Goal: Task Accomplishment & Management: Manage account settings

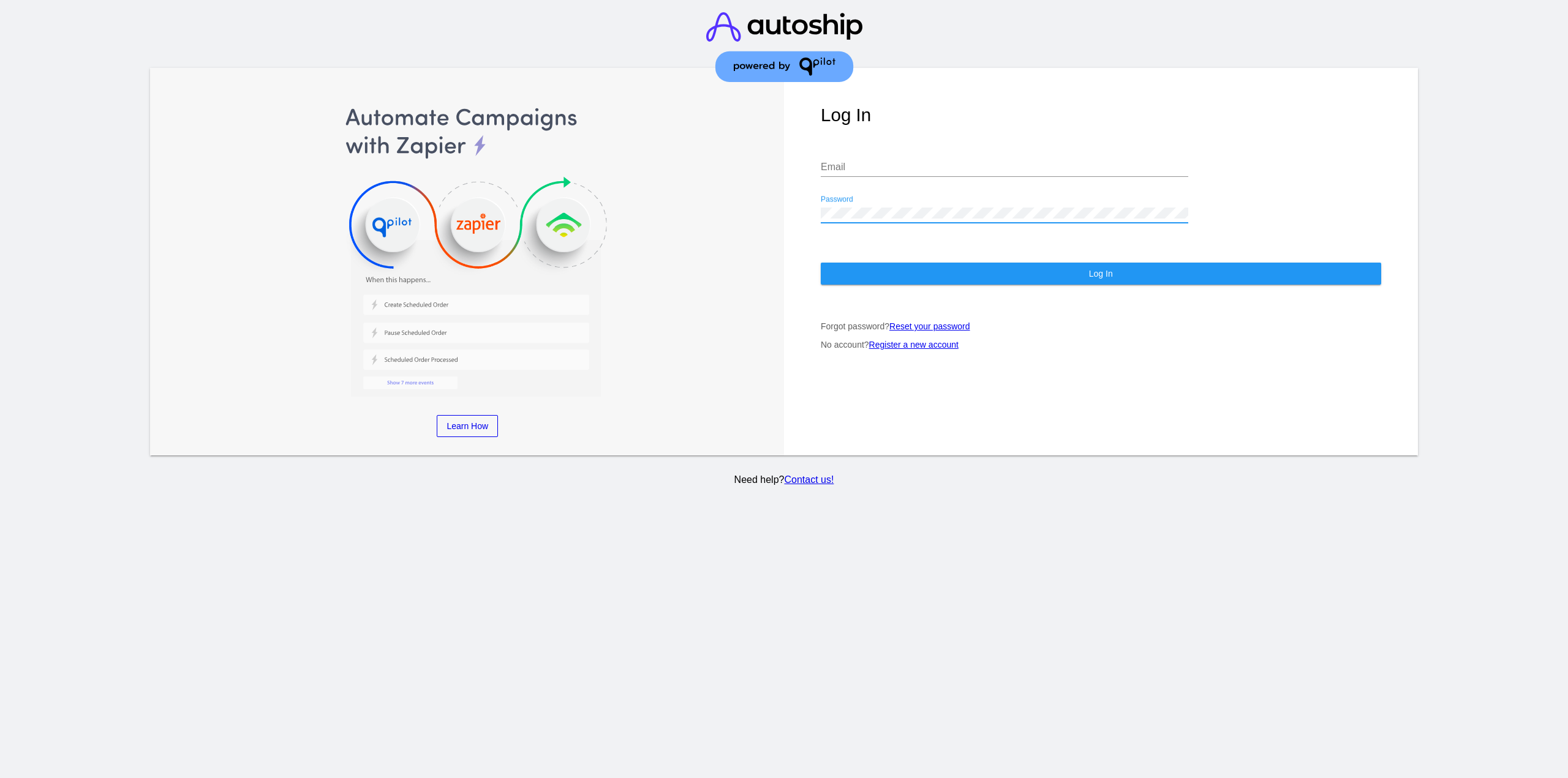
click at [977, 168] on input "Email" at bounding box center [1004, 167] width 368 height 11
paste input "[EMAIL_ADDRESS][DOMAIN_NAME]"
type input "[EMAIL_ADDRESS][DOMAIN_NAME]"
click at [863, 290] on div "Log In [EMAIL_ADDRESS][DOMAIN_NAME] Email Password Log In Forgot password? Rese…" at bounding box center [1101, 262] width 634 height 388
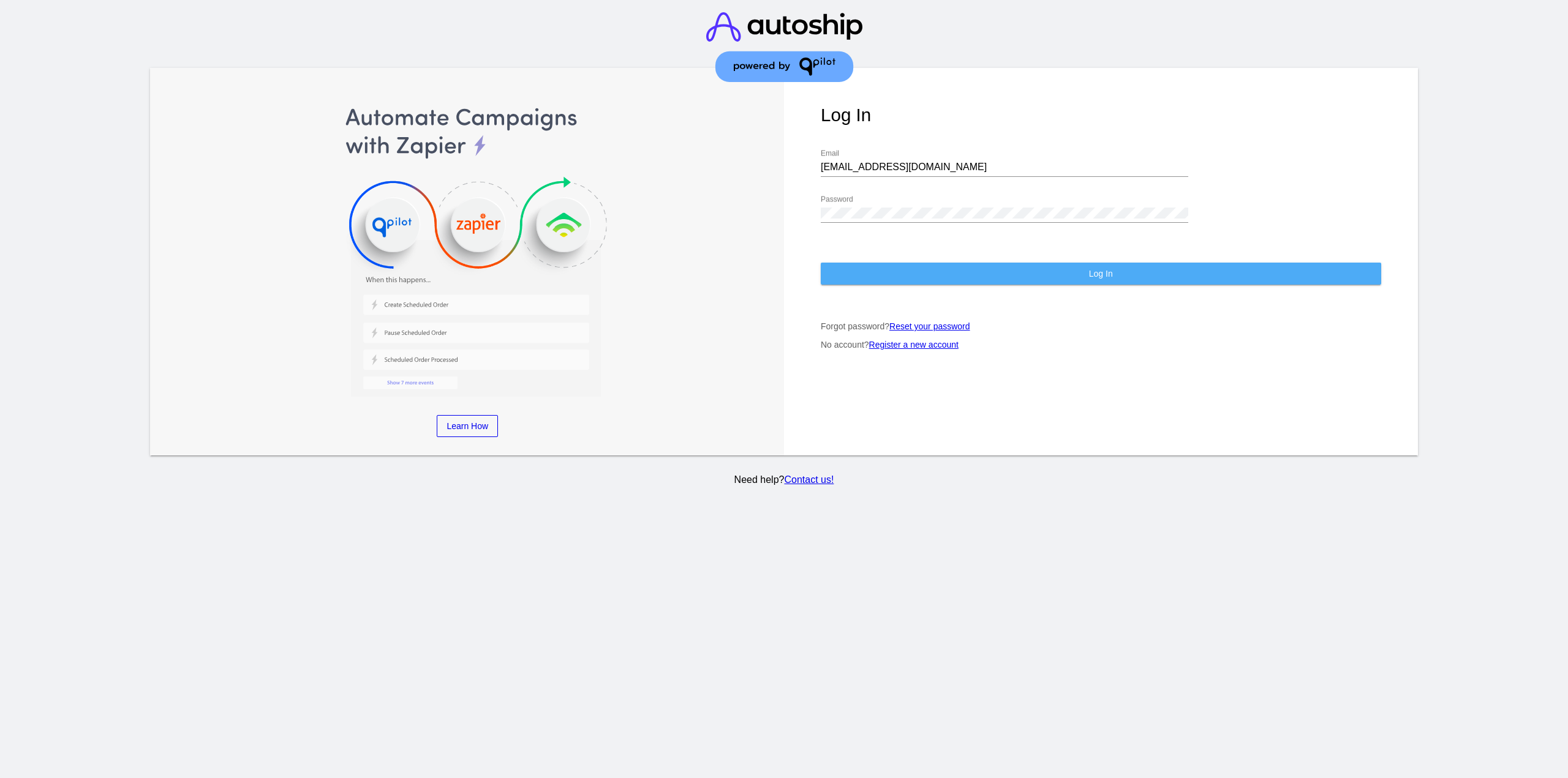
click at [859, 274] on button "Log In" at bounding box center [1101, 273] width 560 height 22
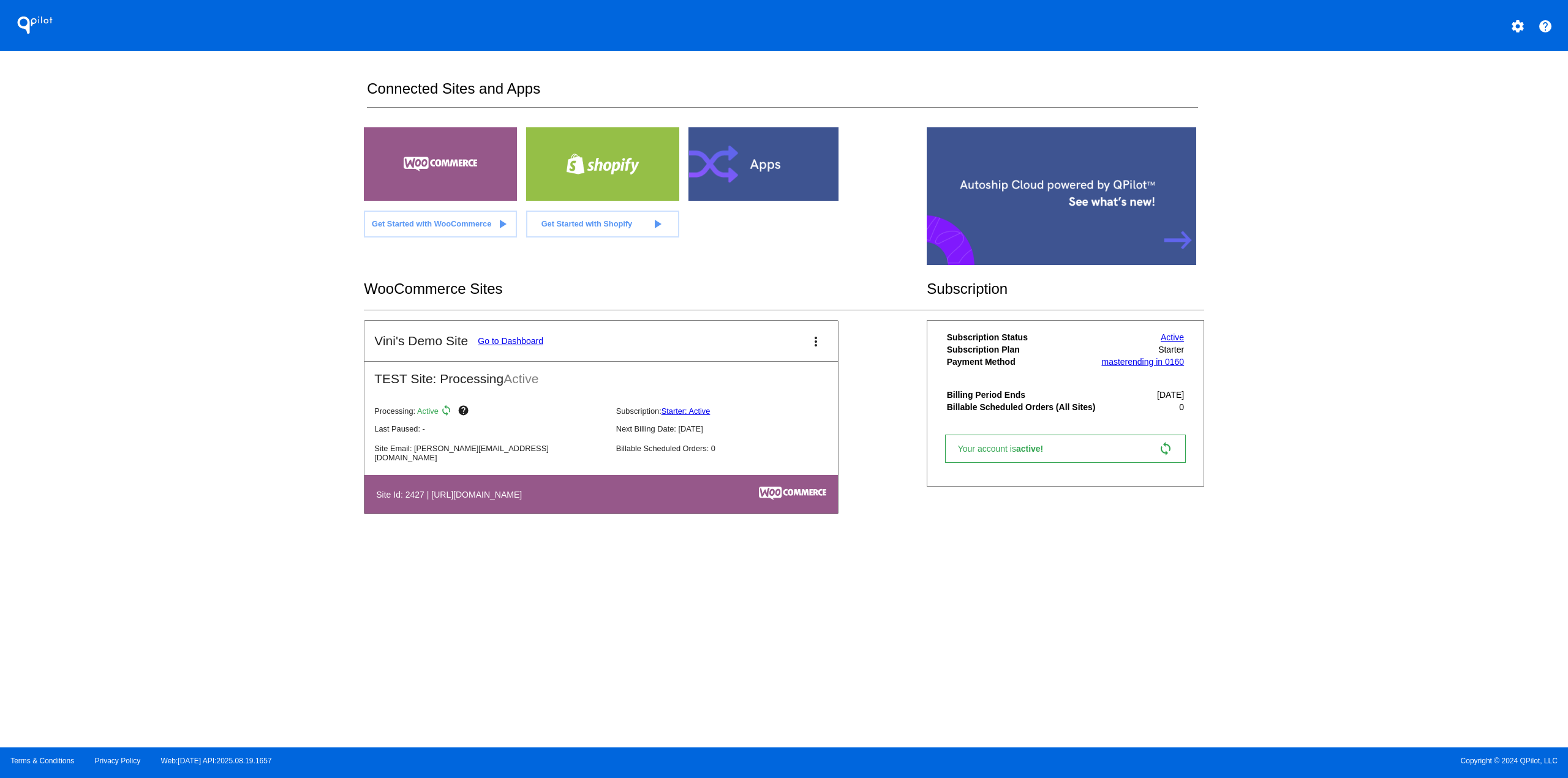
click at [503, 337] on link "Go to Dashboard" at bounding box center [510, 341] width 66 height 10
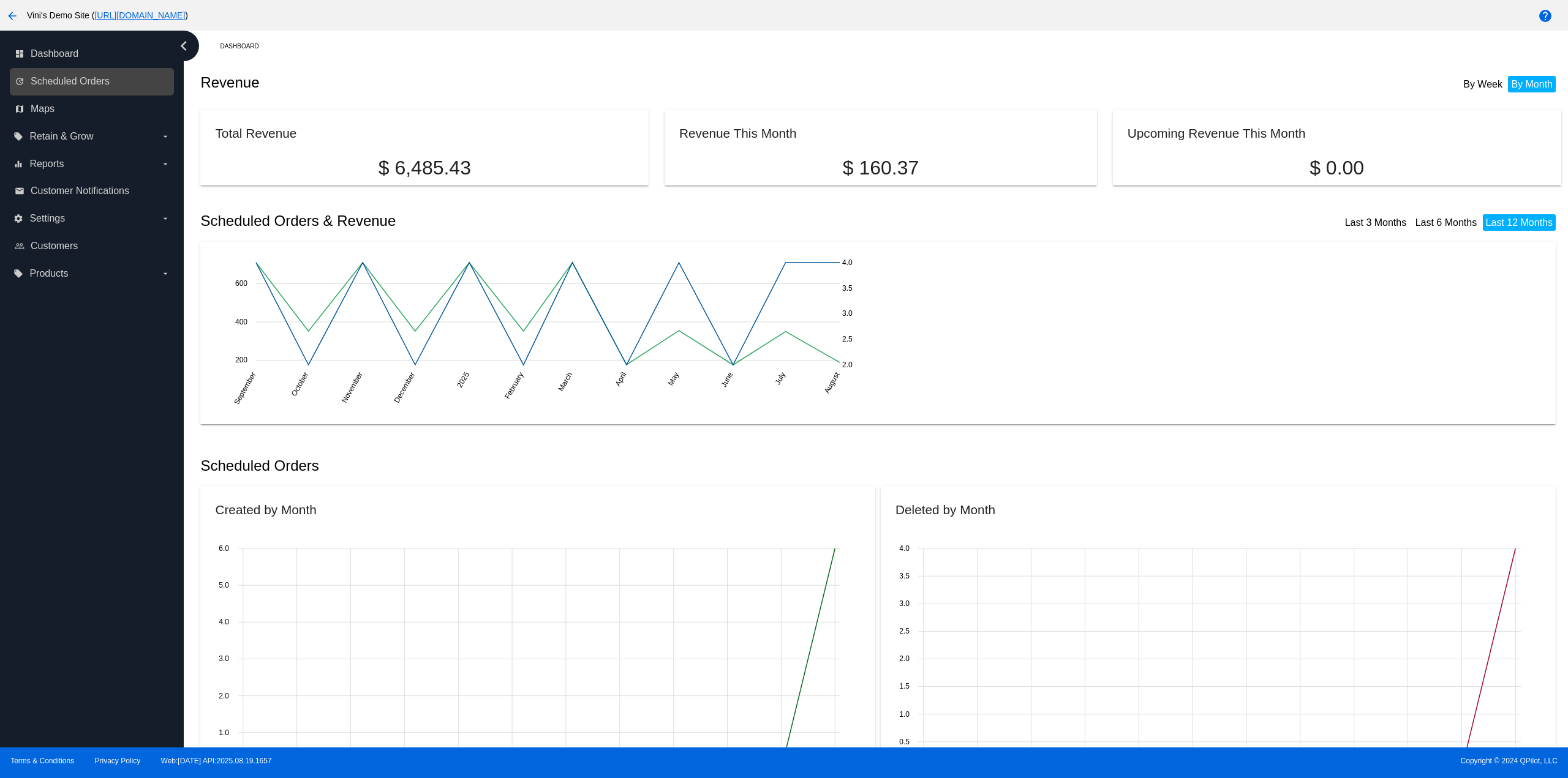
click at [123, 82] on link "update Scheduled Orders" at bounding box center [93, 81] width 156 height 19
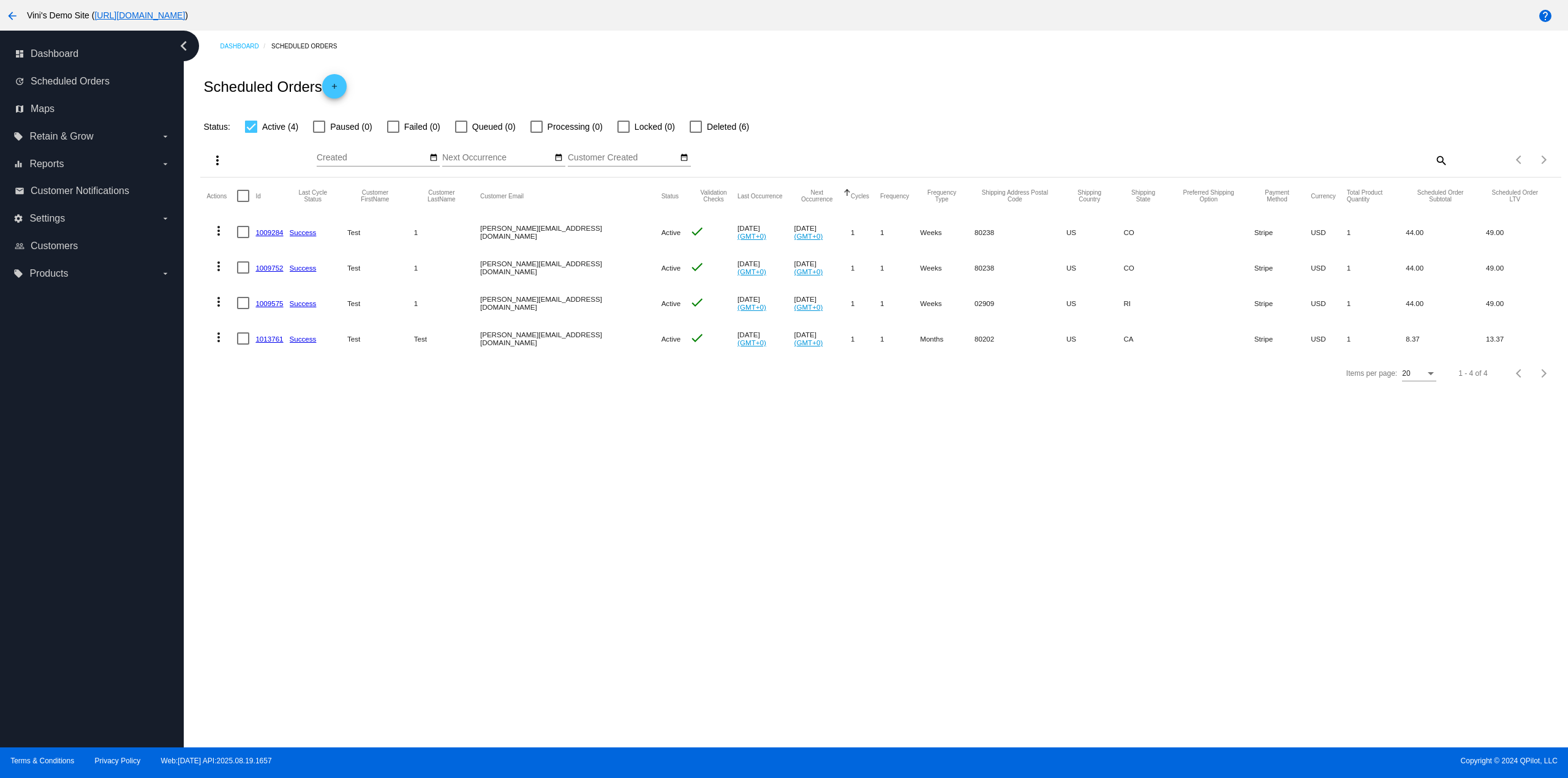
click at [267, 337] on link "1013761" at bounding box center [269, 339] width 28 height 8
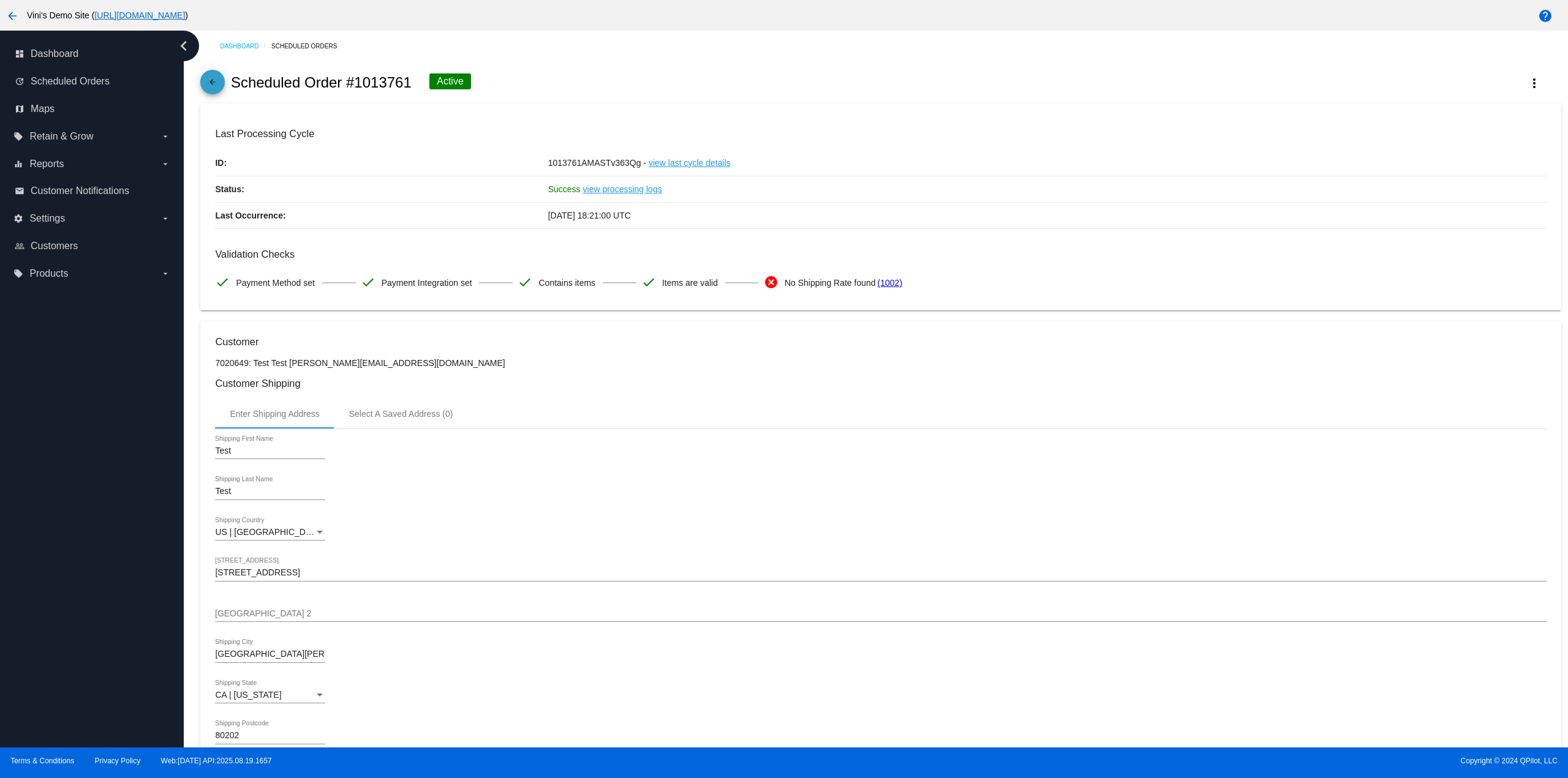
click at [205, 79] on link "arrow_back" at bounding box center [213, 82] width 24 height 24
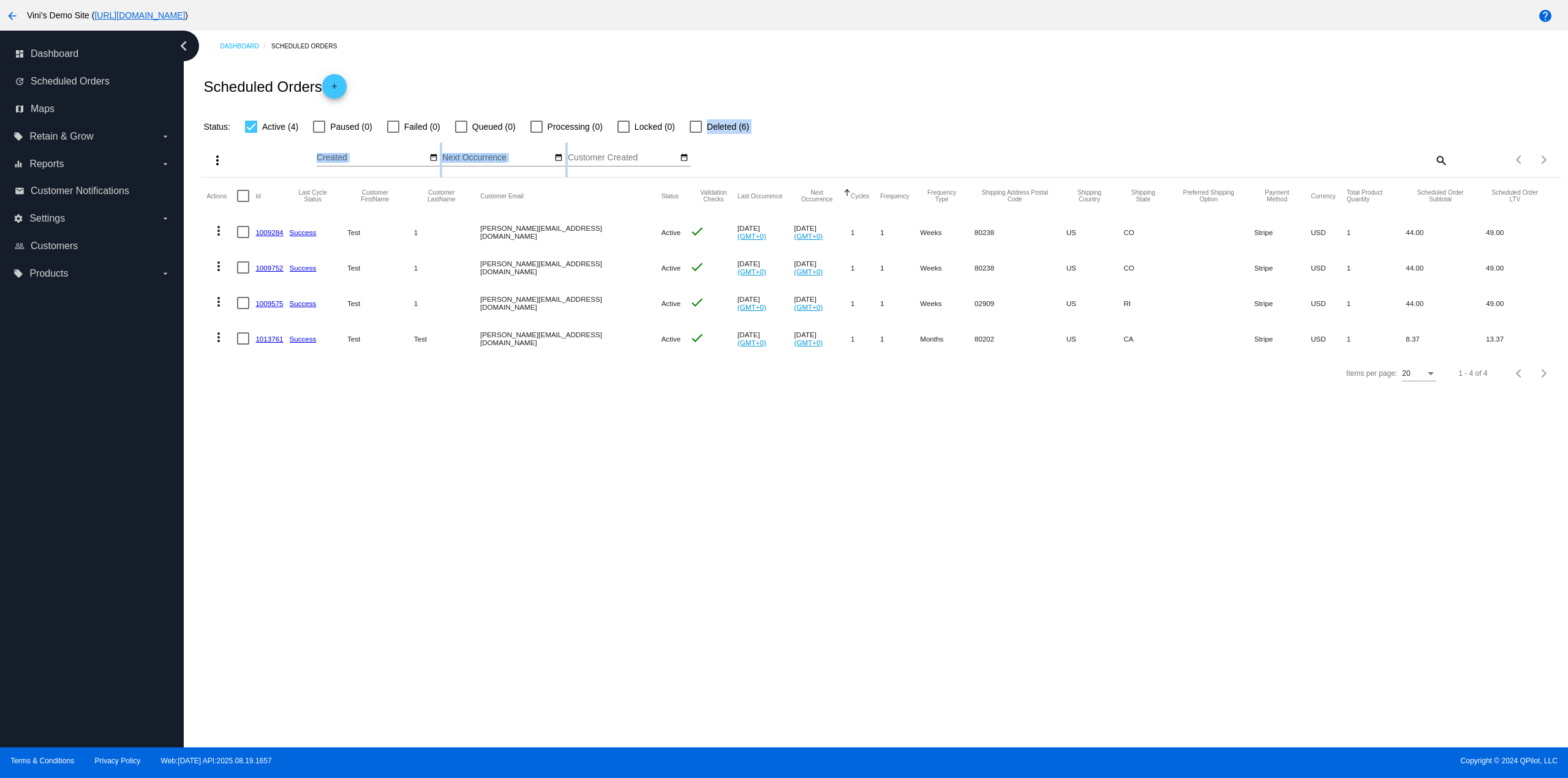
click at [687, 134] on app-dashboard-scheduled-orders "Scheduled Orders add Status: Active (4) Paused (0) Failed (0) Queued (0) Proces…" at bounding box center [881, 226] width 1360 height 329
click at [694, 124] on div at bounding box center [696, 127] width 12 height 12
click at [696, 133] on input "Deleted (6)" at bounding box center [696, 133] width 1 height 1
checkbox input "true"
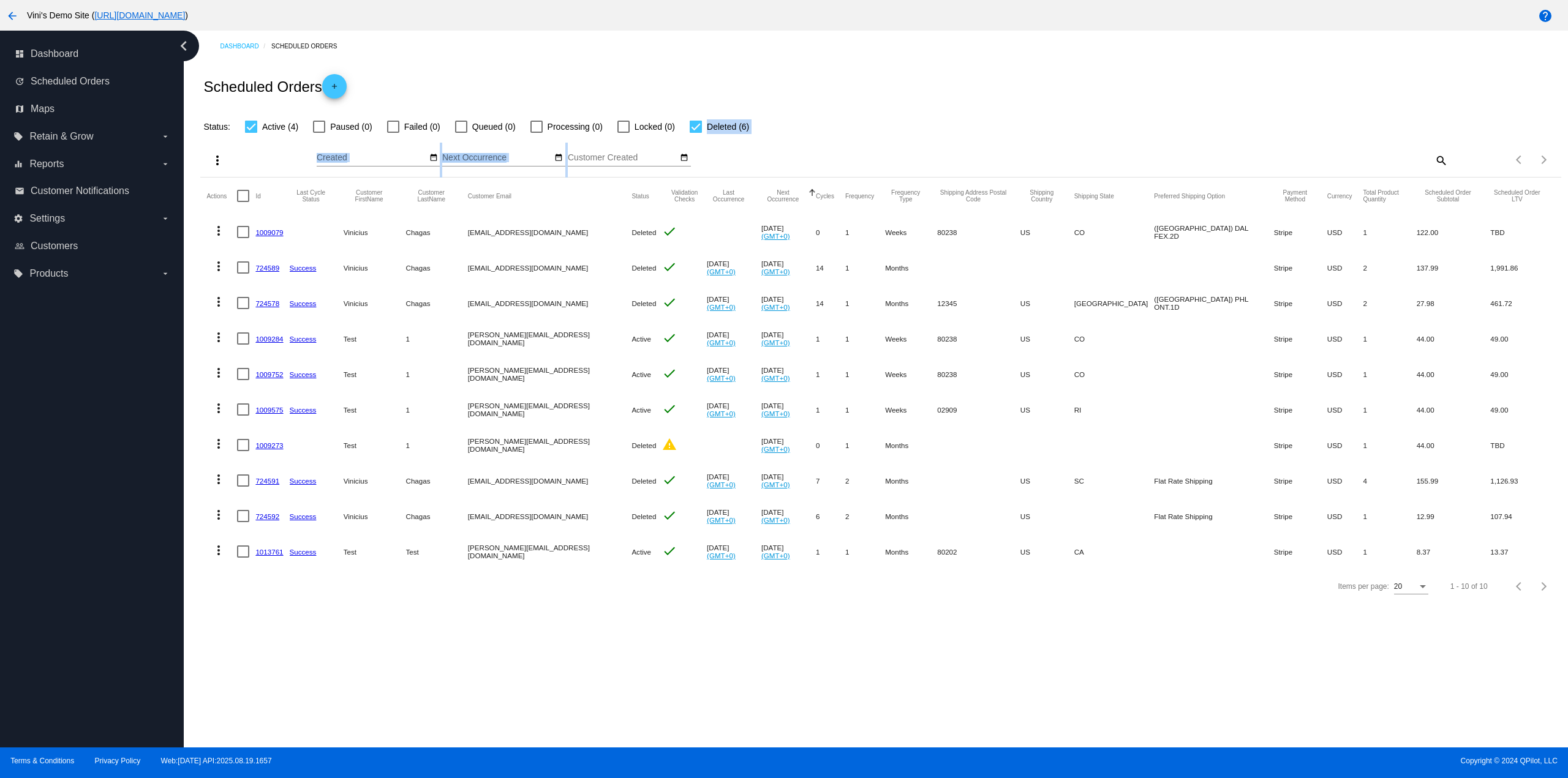
click at [266, 301] on link "724578" at bounding box center [267, 303] width 24 height 8
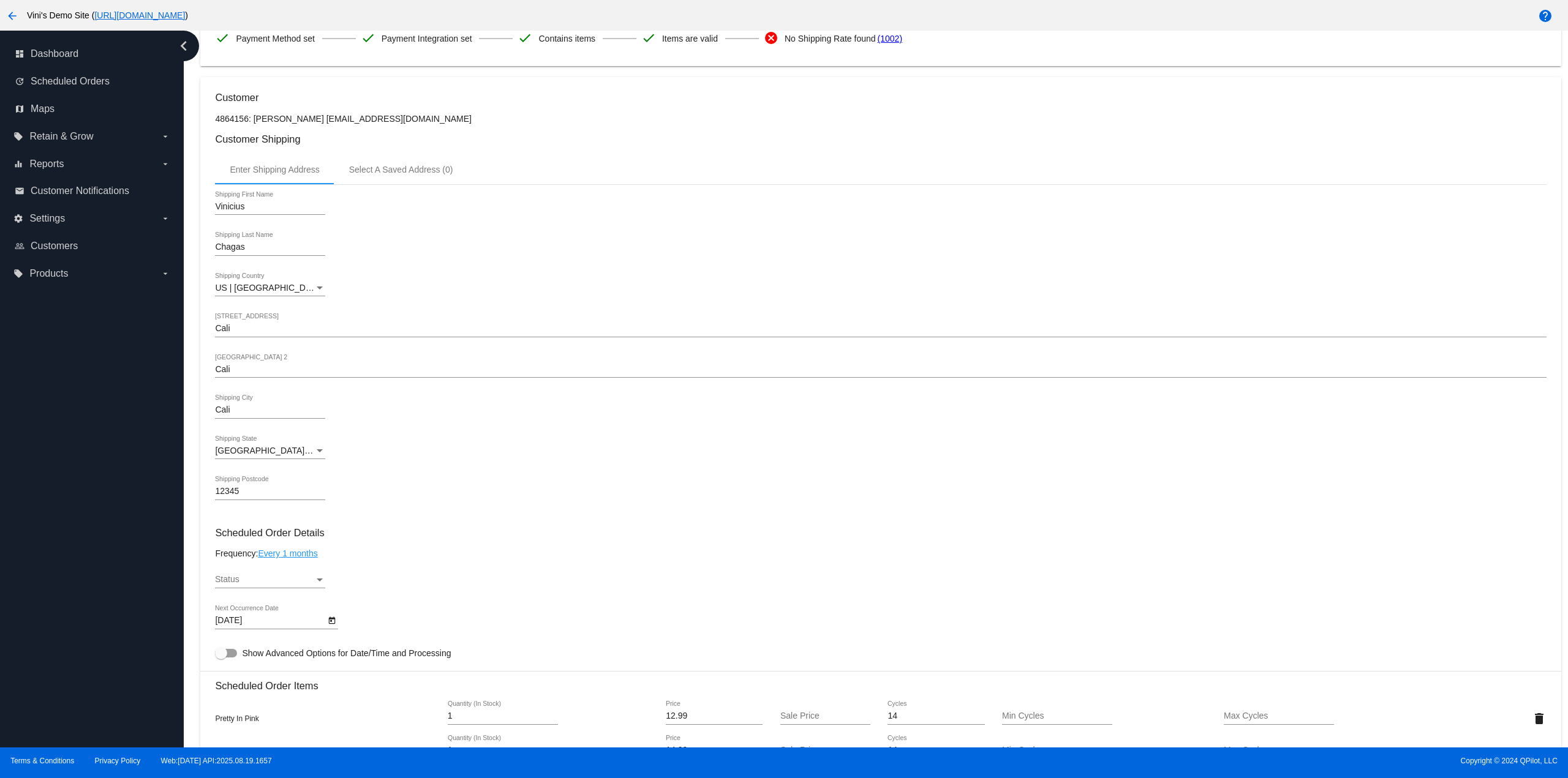
scroll to position [245, 0]
drag, startPoint x: 228, startPoint y: 489, endPoint x: 114, endPoint y: 485, distance: 114.1
click at [150, 490] on div "dashboard Dashboard update Scheduled Orders map Maps local_offer Retain & Grow …" at bounding box center [784, 389] width 1568 height 717
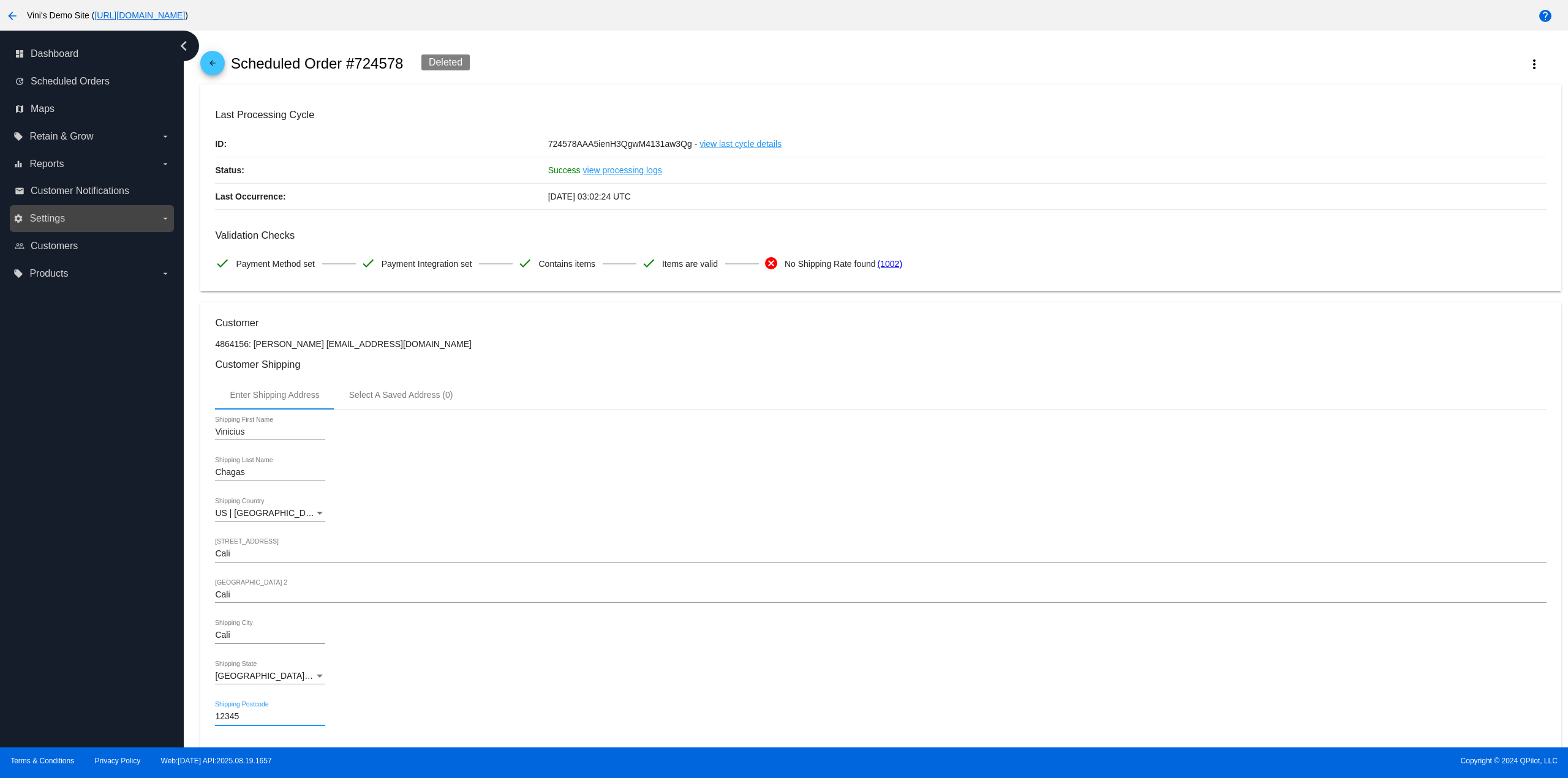
scroll to position [0, 0]
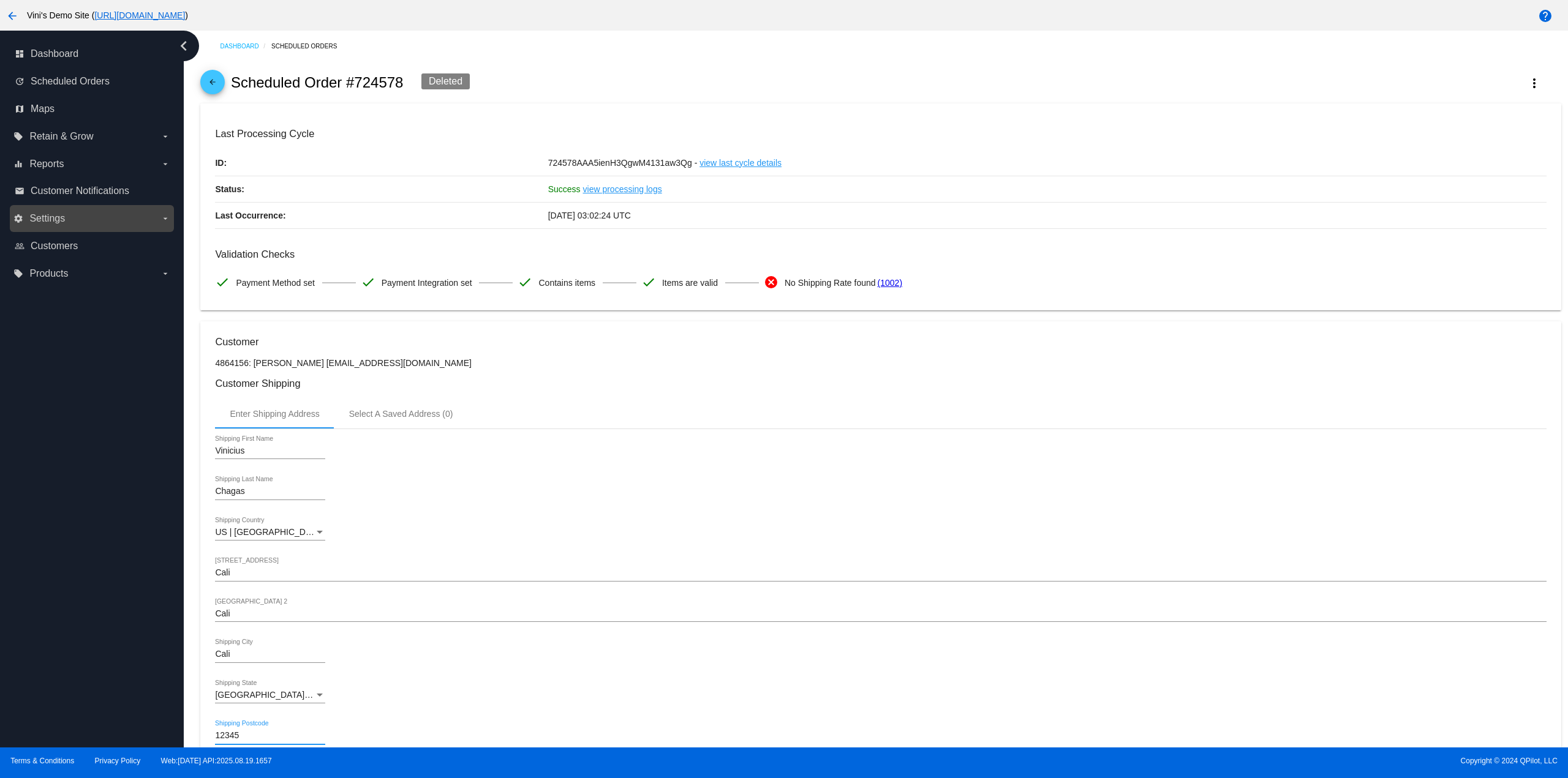
click at [88, 223] on label "settings Settings arrow_drop_down" at bounding box center [92, 218] width 156 height 19
click at [0, 0] on input "settings Settings arrow_drop_down" at bounding box center [0, 0] width 0 height 0
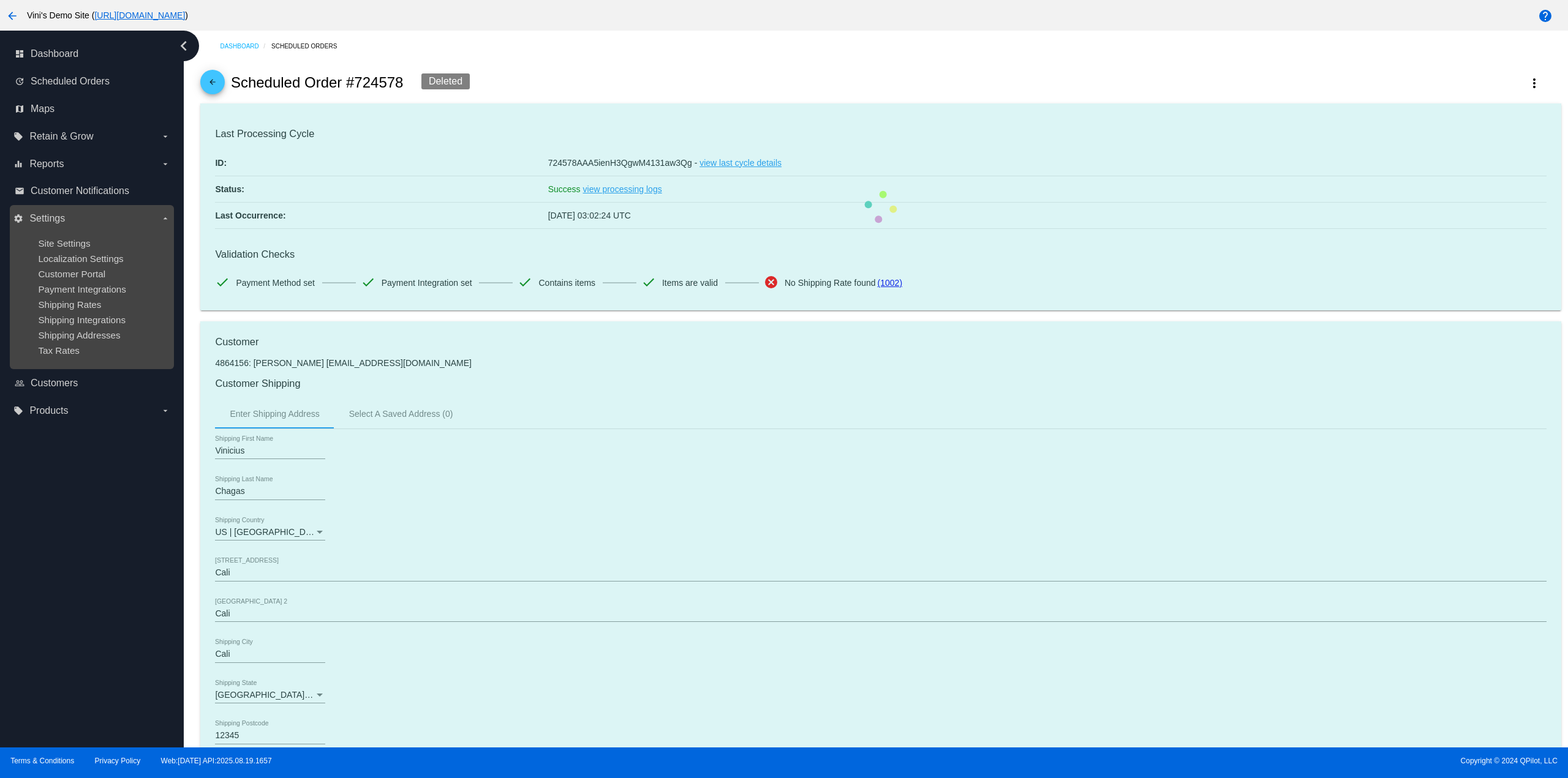
drag, startPoint x: 79, startPoint y: 246, endPoint x: 93, endPoint y: 238, distance: 16.1
click at [79, 245] on span "Site Settings" at bounding box center [64, 243] width 52 height 11
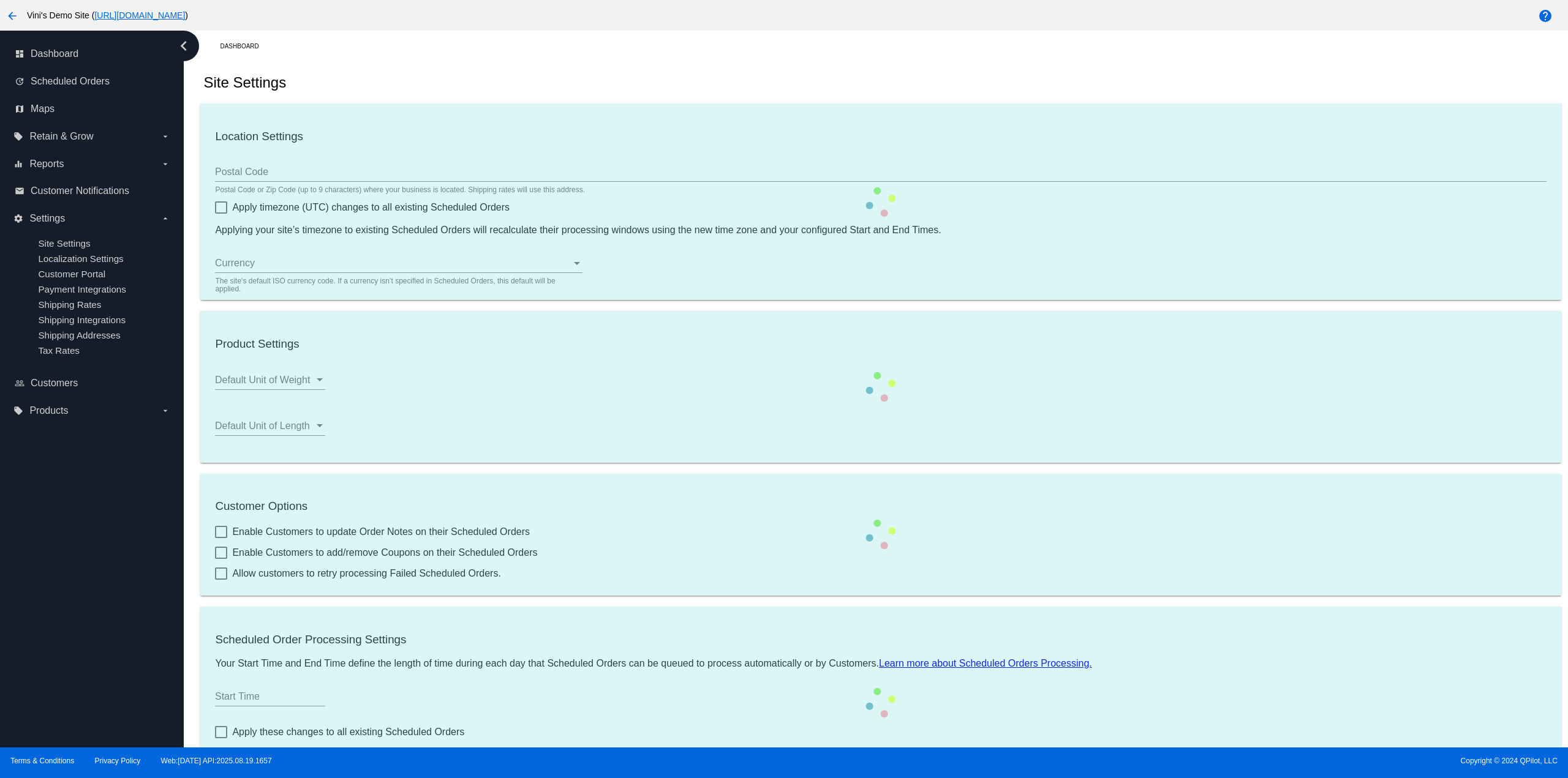
type input "00:00"
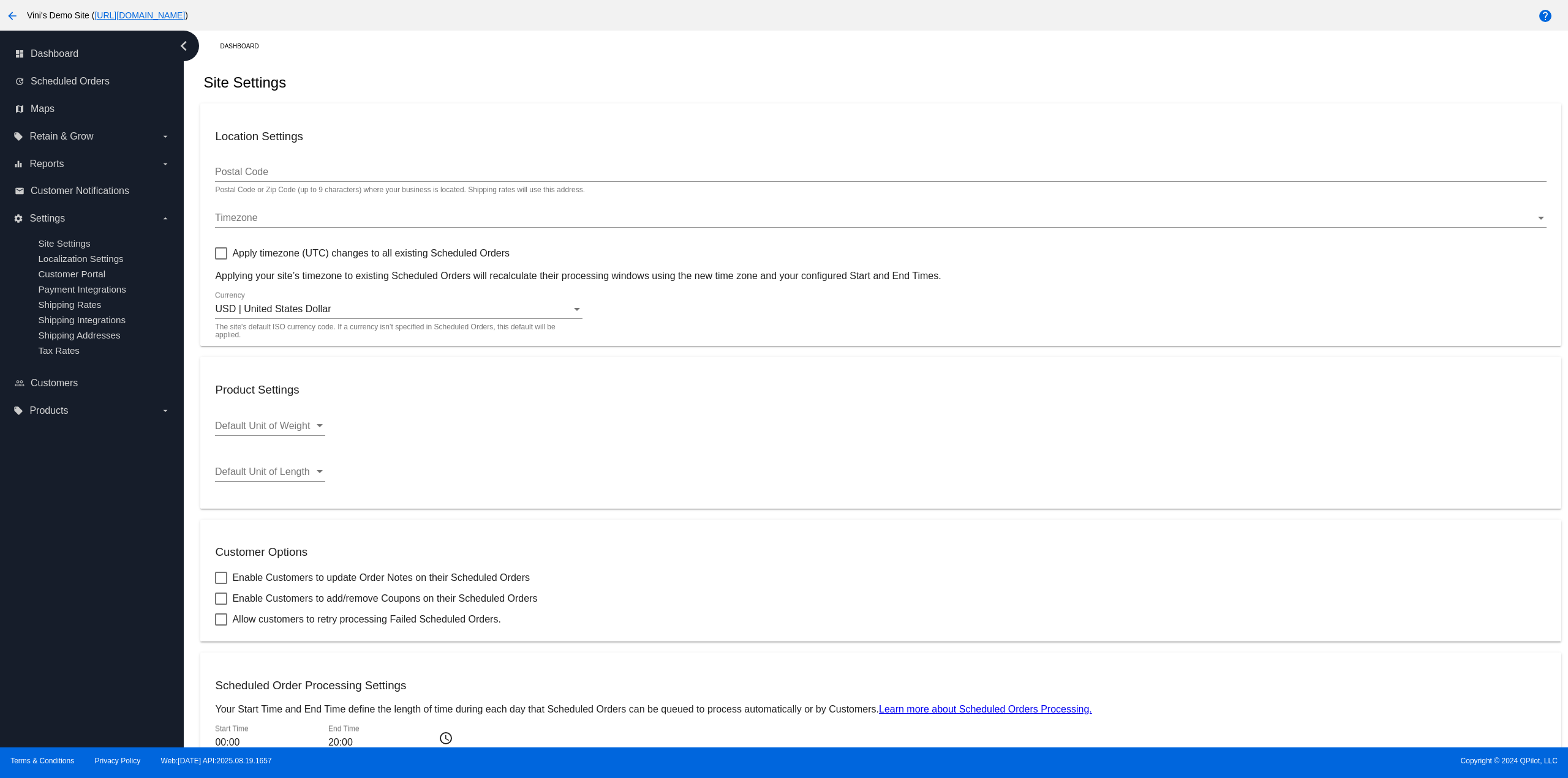
checkbox input "true"
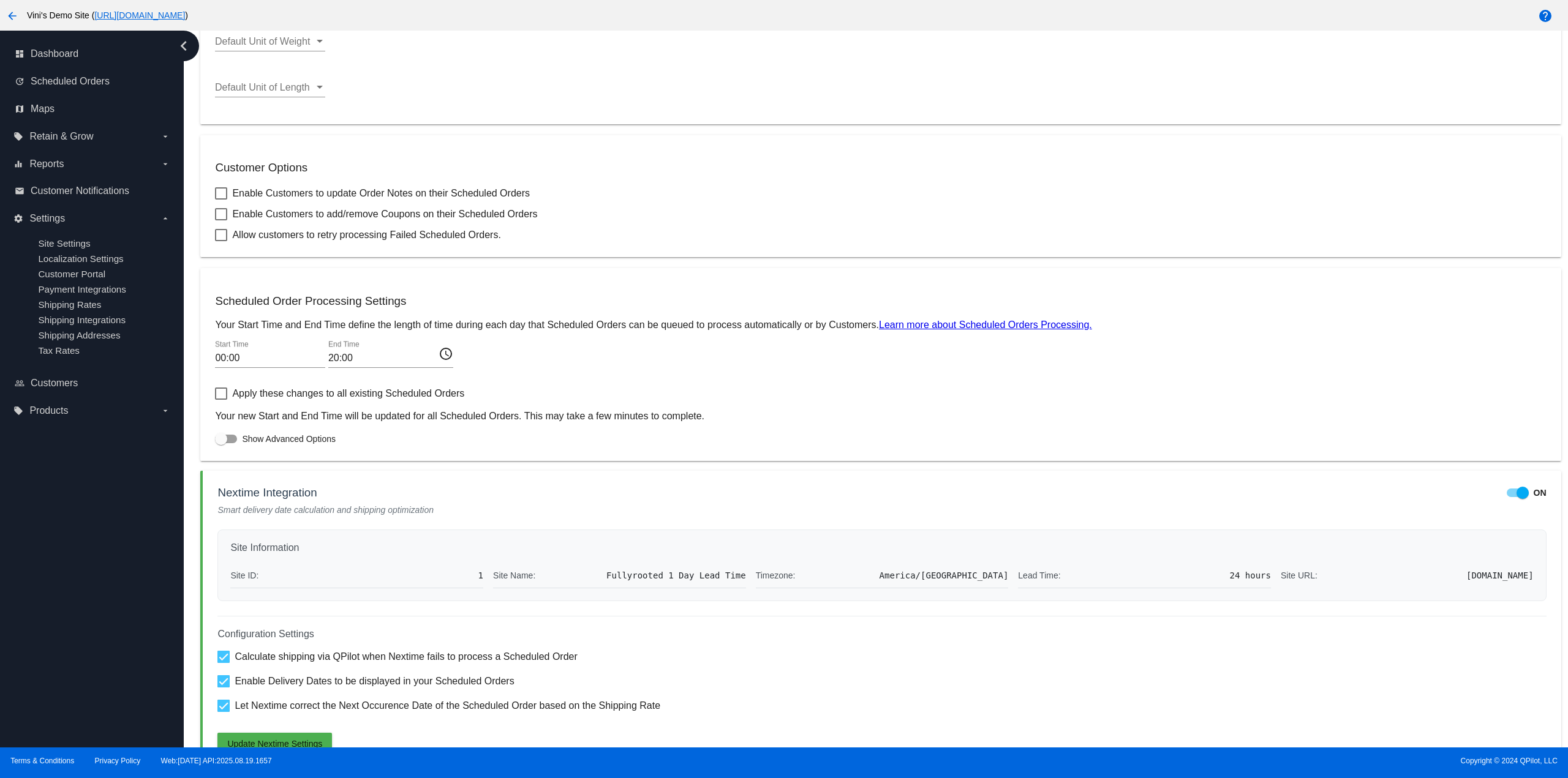
scroll to position [441, 0]
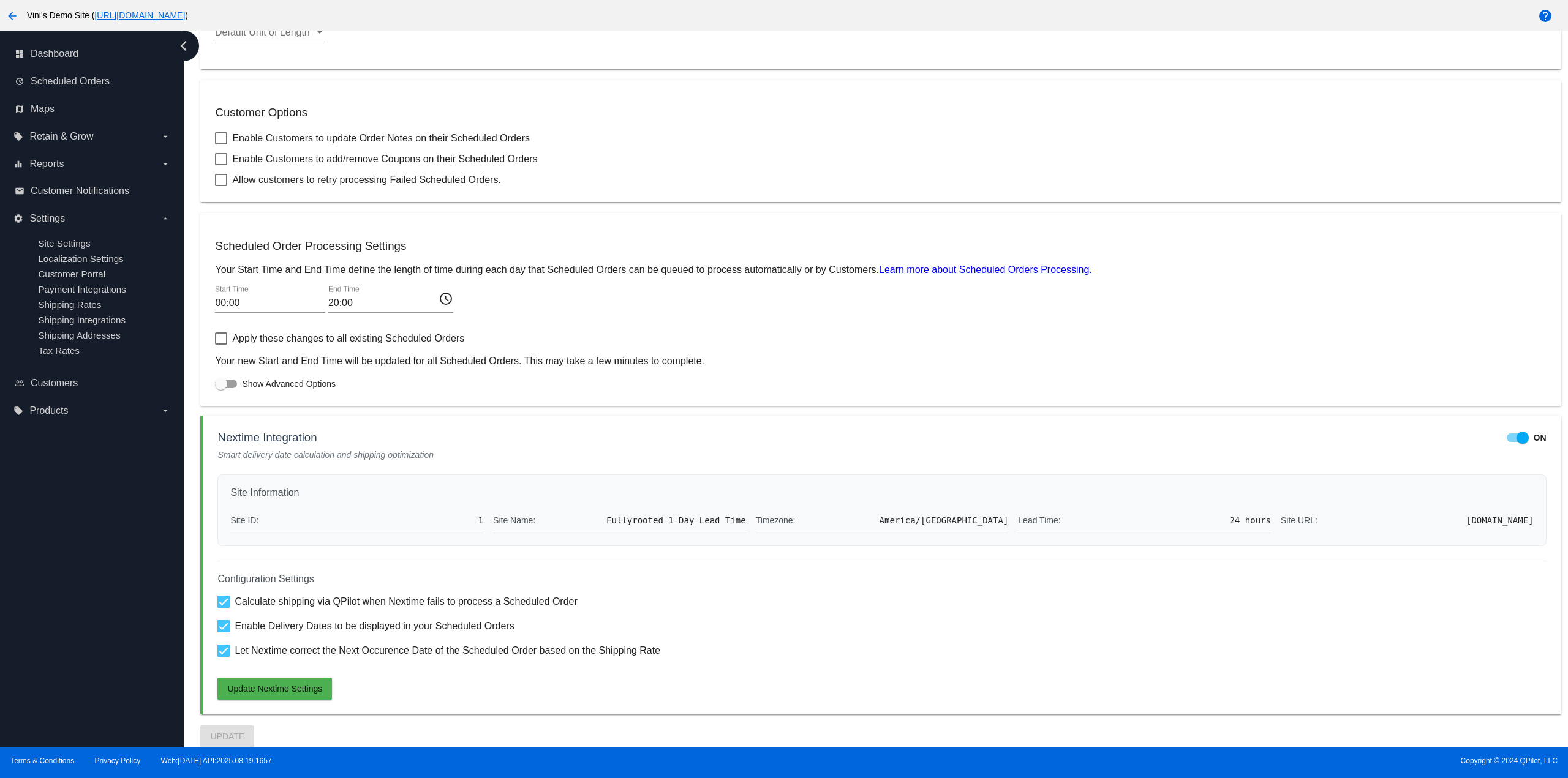
drag, startPoint x: 239, startPoint y: 441, endPoint x: 403, endPoint y: 462, distance: 165.3
click at [403, 462] on mat-card "Nextime Integration ON Smart delivery date calculation and shipping optimizatio…" at bounding box center [881, 565] width 1360 height 299
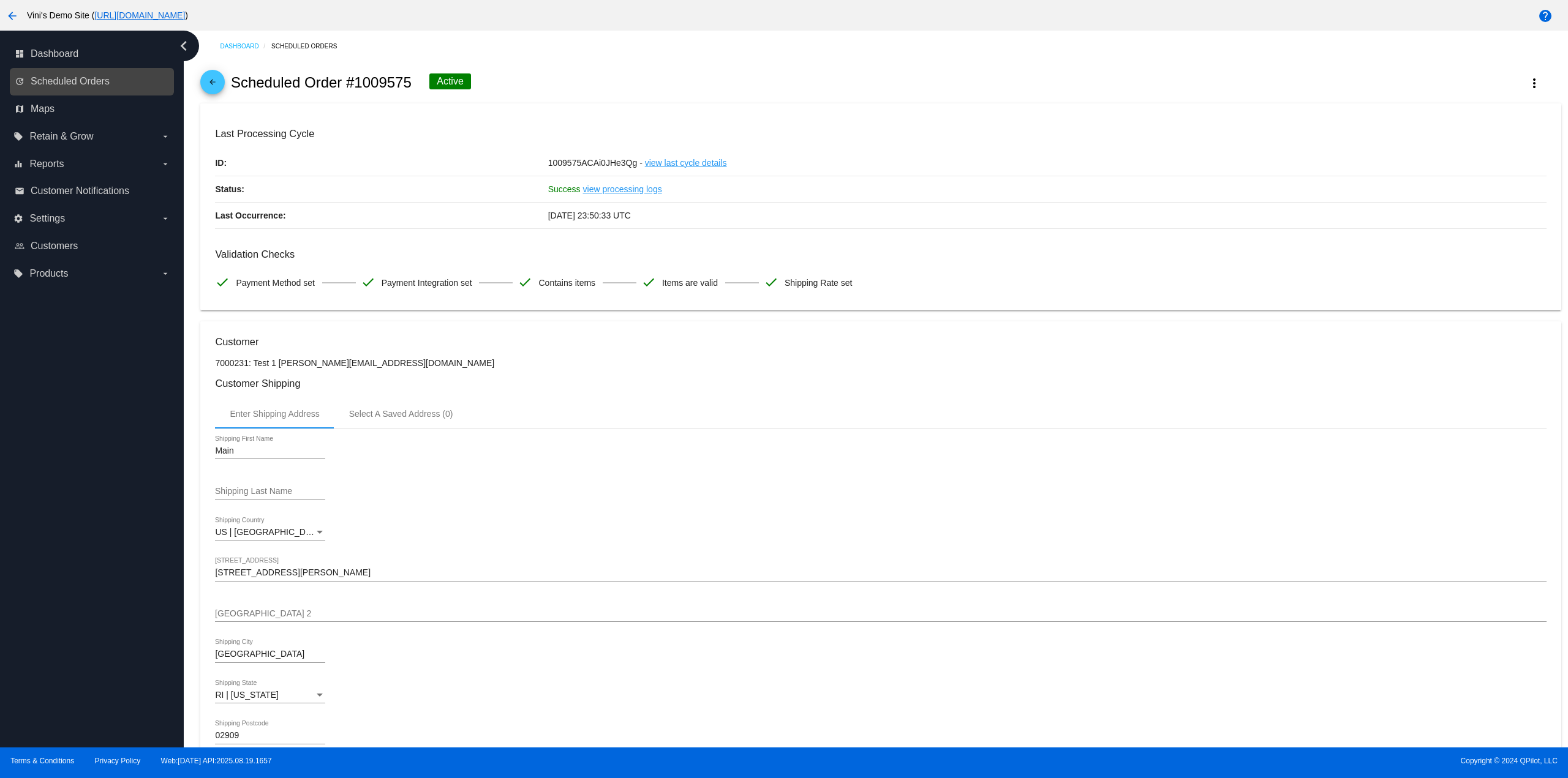
click at [101, 89] on link "update Scheduled Orders" at bounding box center [93, 81] width 156 height 19
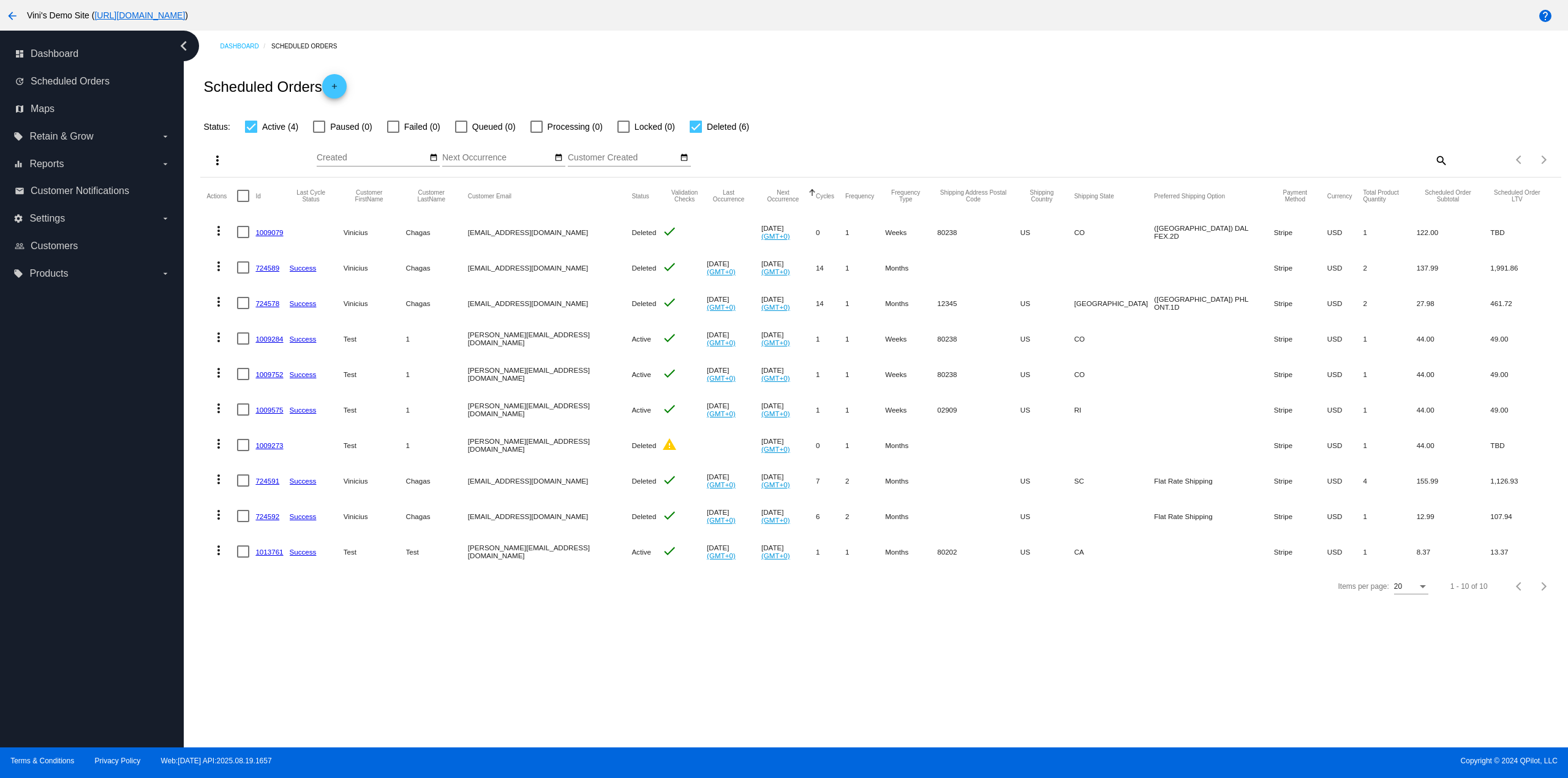
drag, startPoint x: 485, startPoint y: 551, endPoint x: 579, endPoint y: 552, distance: 94.0
click at [582, 553] on mat-row "more_vert 1013761 Success Test Test eduard@qpilot.cloud Active check Aug 24 202…" at bounding box center [880, 552] width 1348 height 36
drag, startPoint x: 907, startPoint y: 301, endPoint x: 1161, endPoint y: 296, distance: 254.0
click at [1178, 301] on mat-row "more_vert 724578 Success Vinicius Chagas viny@qpilot.cloud Deleted check Jul 21…" at bounding box center [880, 303] width 1348 height 36
click at [892, 83] on div "Scheduled Orders add" at bounding box center [881, 86] width 1360 height 49
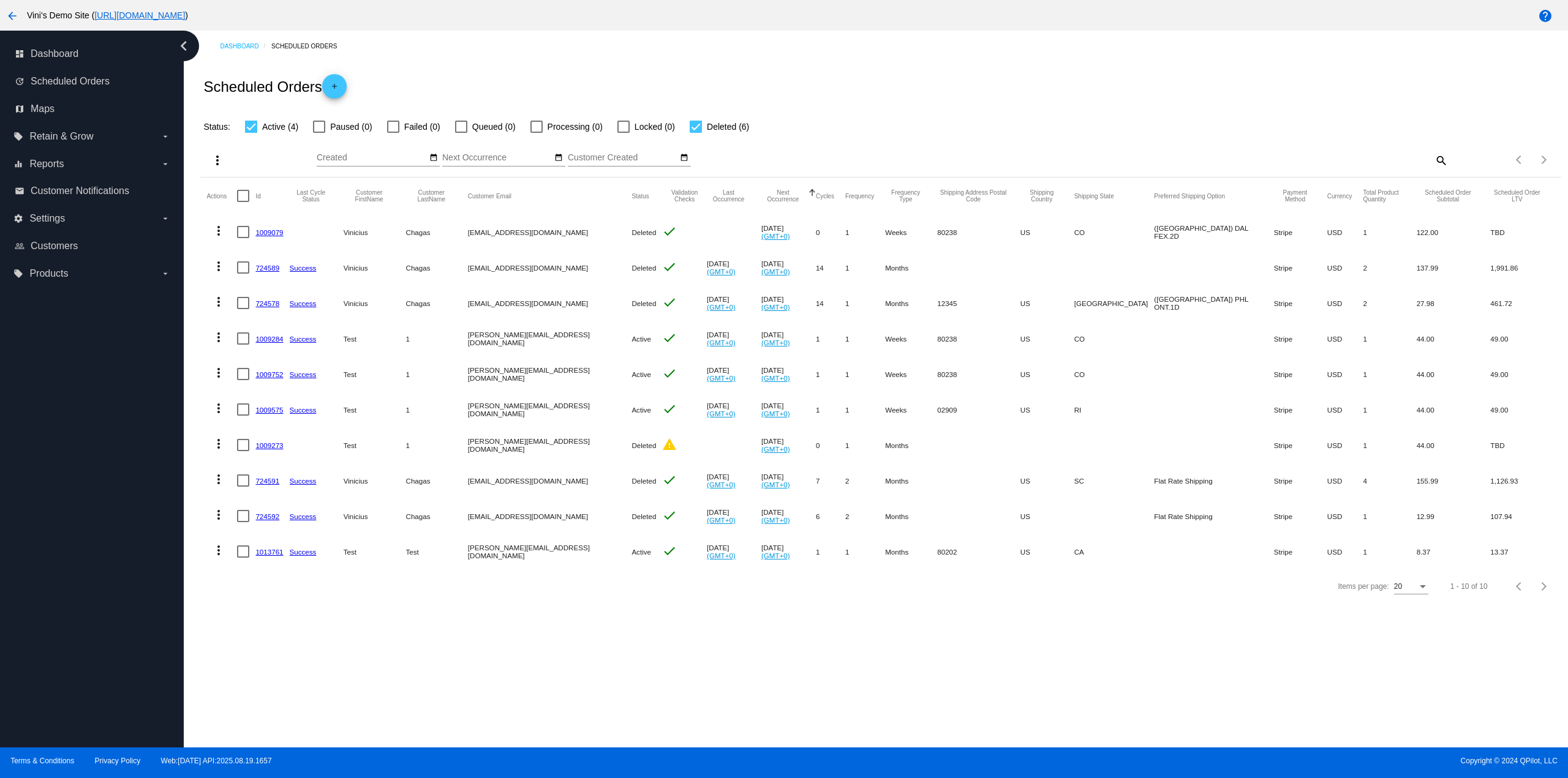
drag, startPoint x: 1109, startPoint y: 305, endPoint x: 1175, endPoint y: 302, distance: 66.1
click at [1175, 302] on mat-row "more_vert 724578 Success Vinicius Chagas viny@qpilot.cloud Deleted check Jul 21…" at bounding box center [880, 303] width 1348 height 36
drag, startPoint x: 692, startPoint y: 127, endPoint x: 715, endPoint y: 88, distance: 45.3
click at [692, 127] on div at bounding box center [696, 127] width 12 height 12
click at [696, 133] on input "Deleted (6)" at bounding box center [696, 133] width 1 height 1
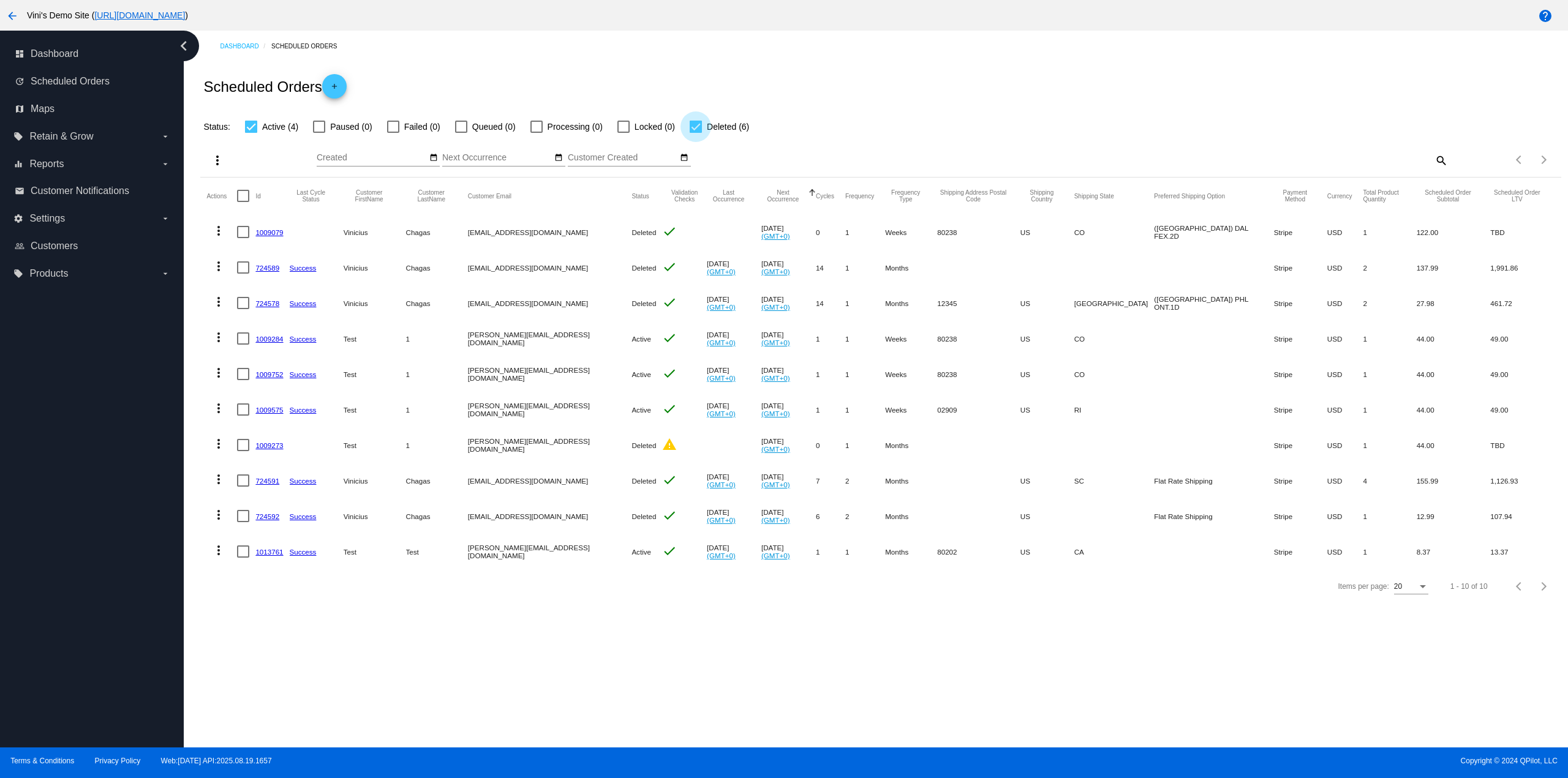
checkbox input "false"
click at [715, 88] on div "Scheduled Orders add" at bounding box center [881, 86] width 1360 height 49
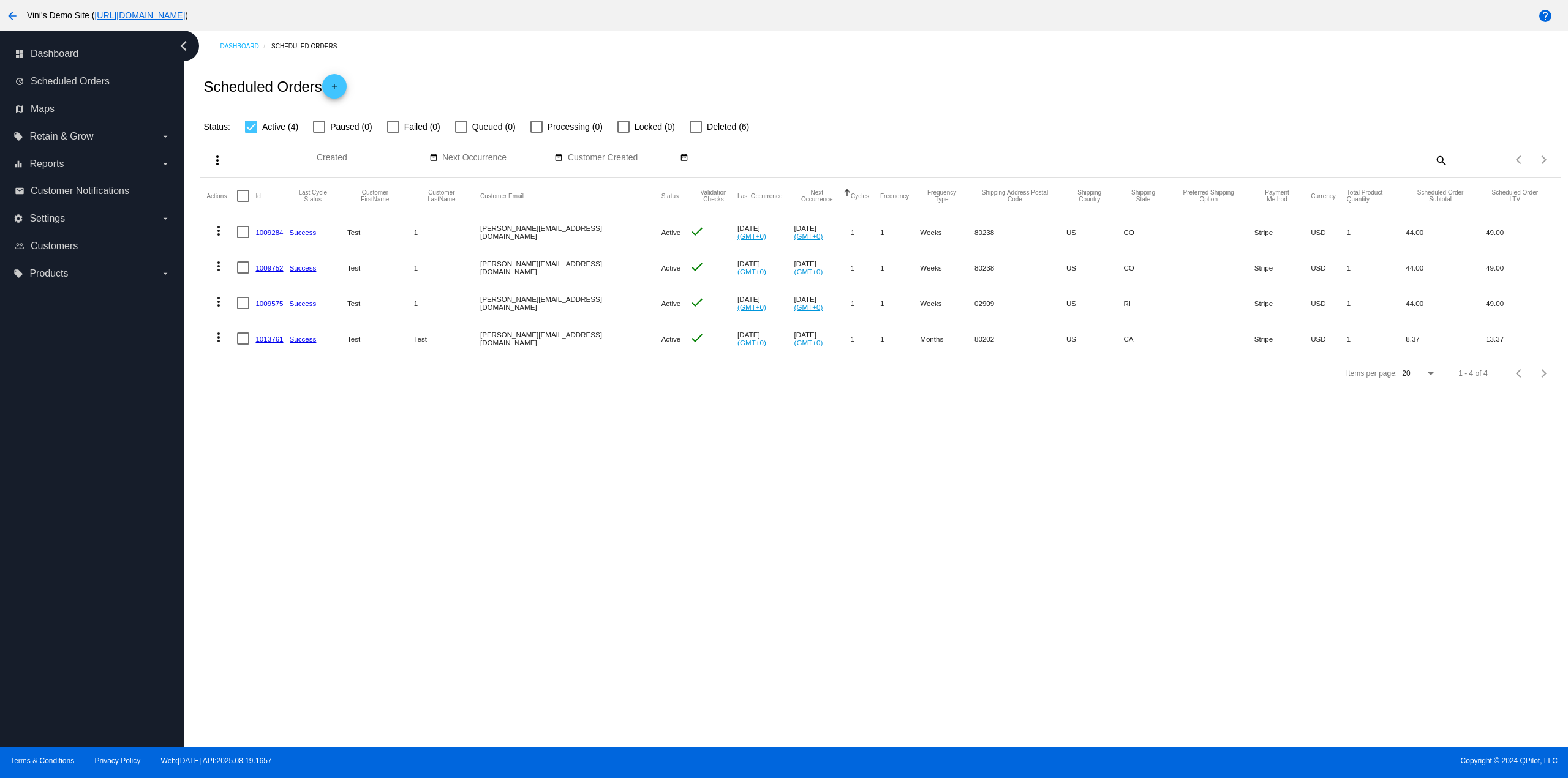
click at [269, 337] on link "1013761" at bounding box center [269, 339] width 28 height 8
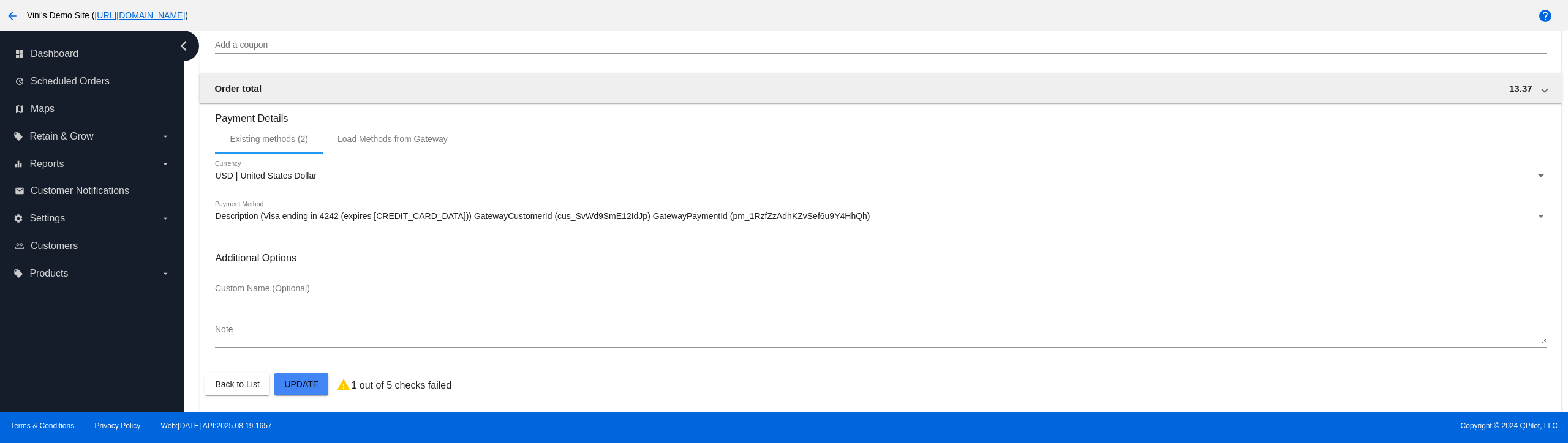
scroll to position [1133, 0]
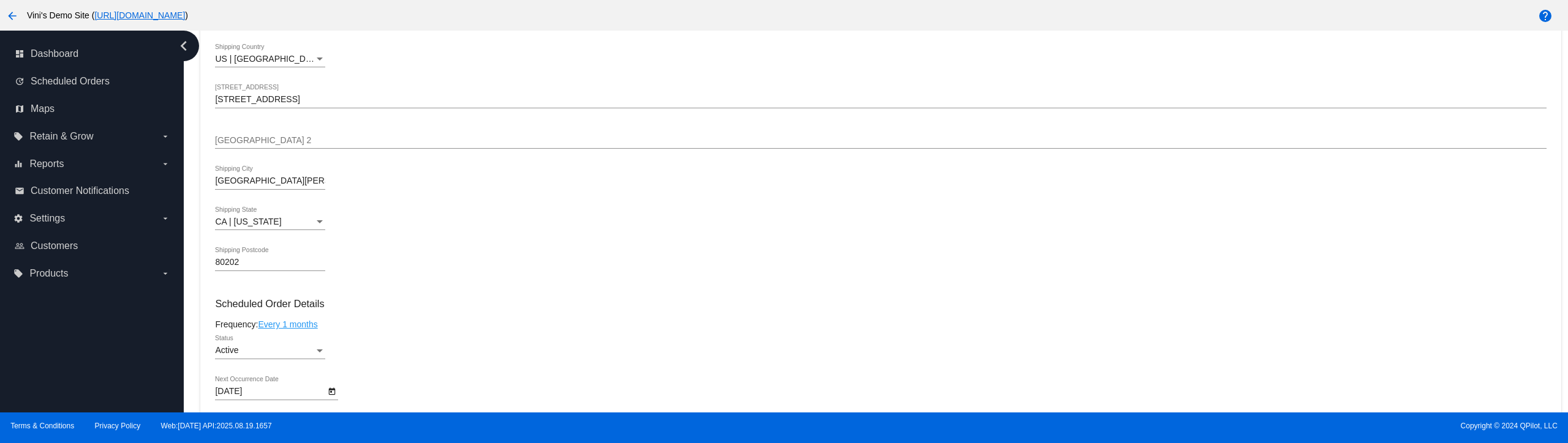
scroll to position [460, 0]
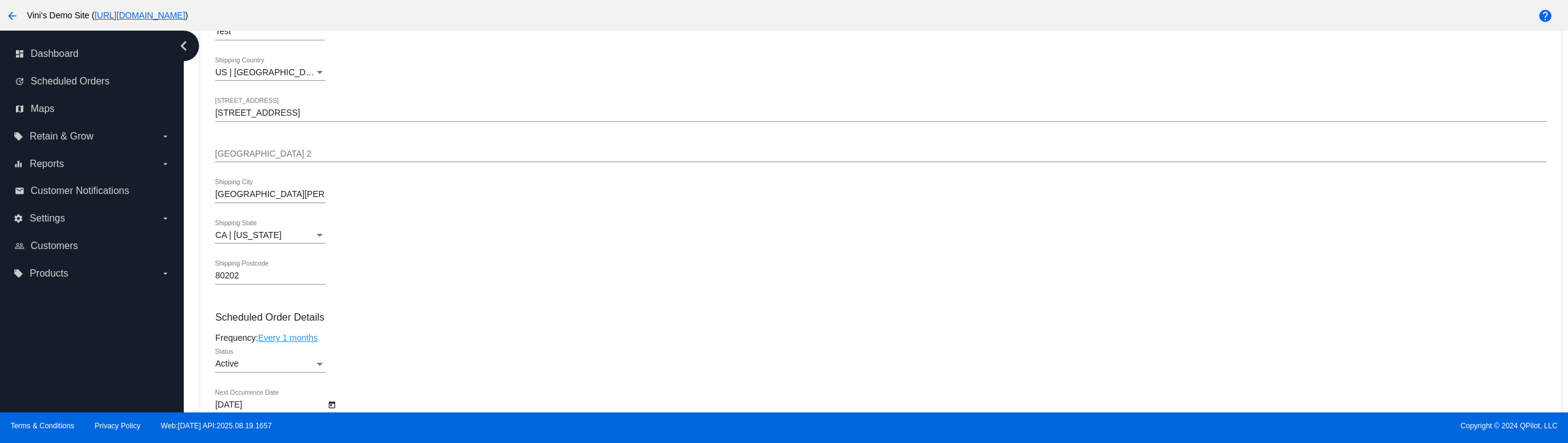
click at [251, 276] on input "80202" at bounding box center [270, 276] width 110 height 10
type input "80203"
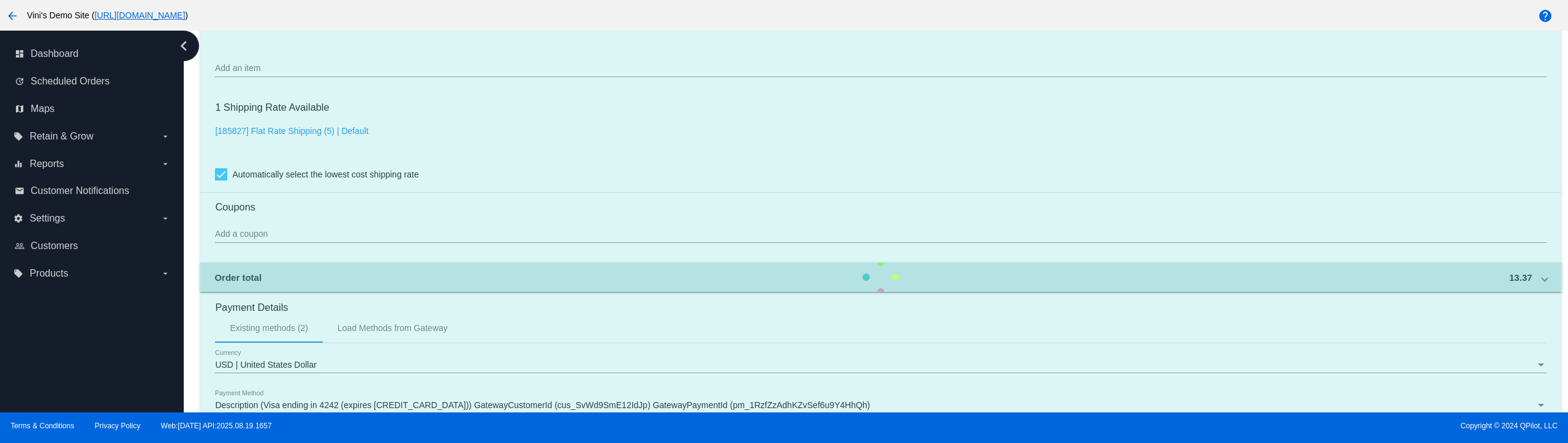
scroll to position [1133, 0]
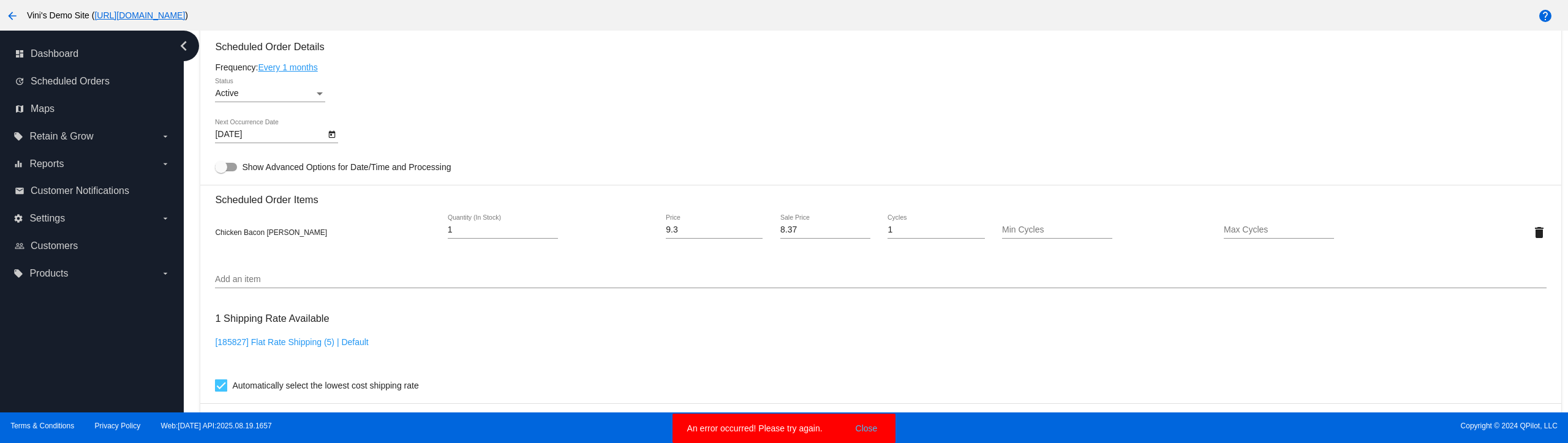
scroll to position [583, 0]
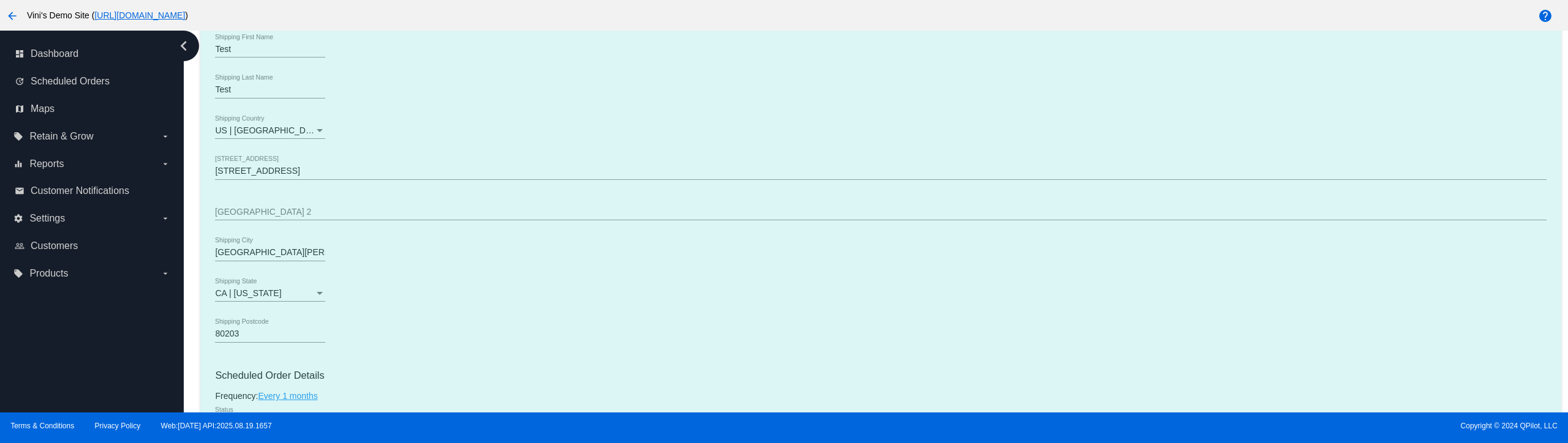
scroll to position [551, 0]
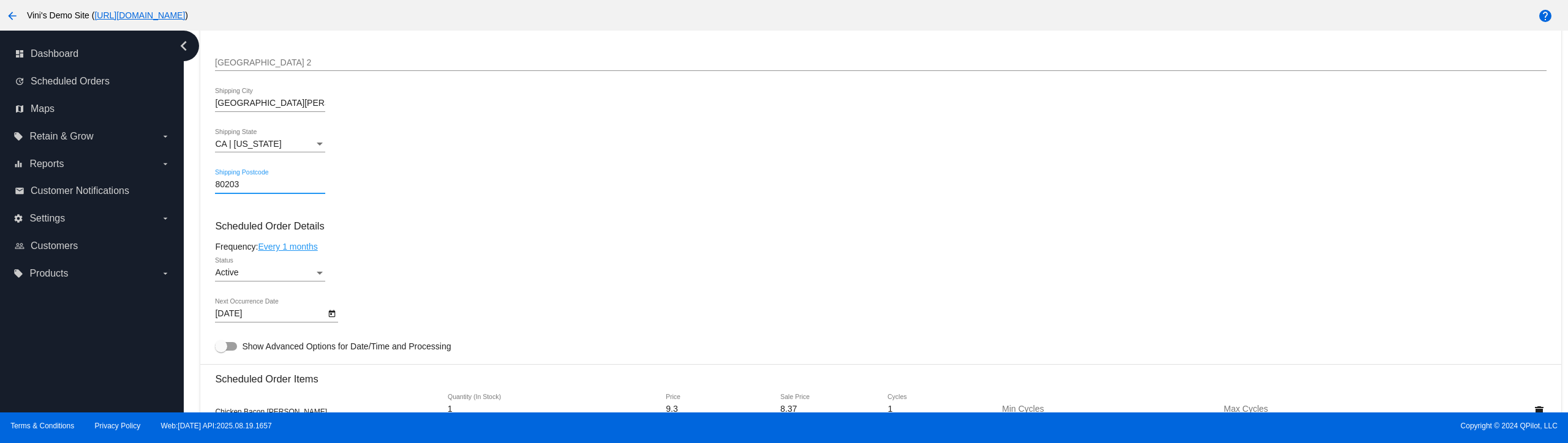
drag, startPoint x: 232, startPoint y: 187, endPoint x: 239, endPoint y: 194, distance: 9.9
click at [195, 184] on div "Dashboard Scheduled Orders arrow_back Scheduled Order #1013761 Active more_vert…" at bounding box center [880, 238] width 1374 height 1516
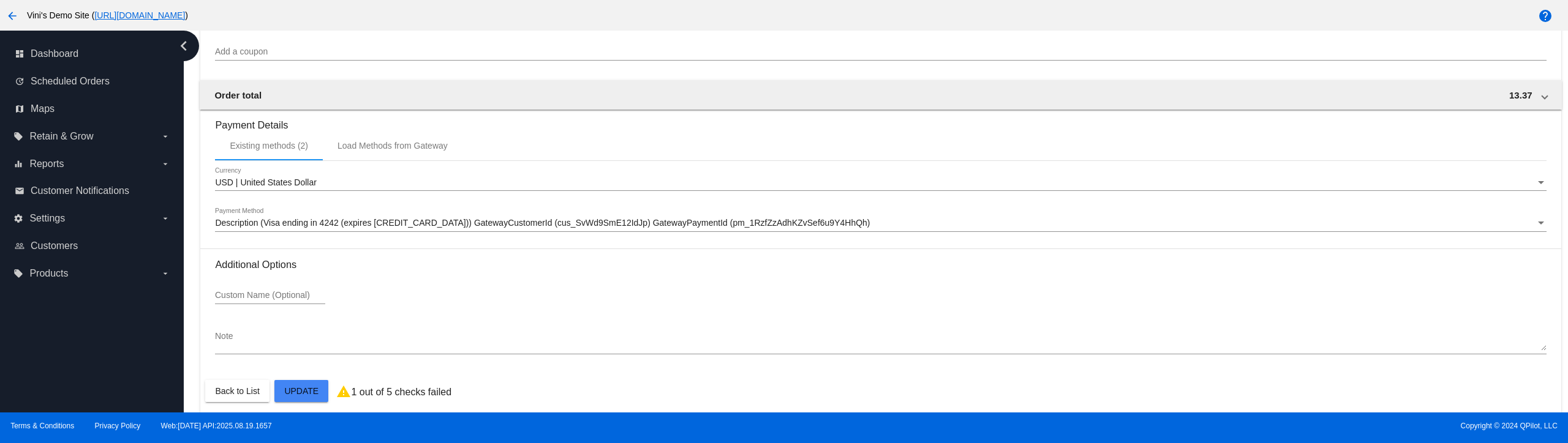
scroll to position [1133, 0]
